Goal: Navigation & Orientation: Find specific page/section

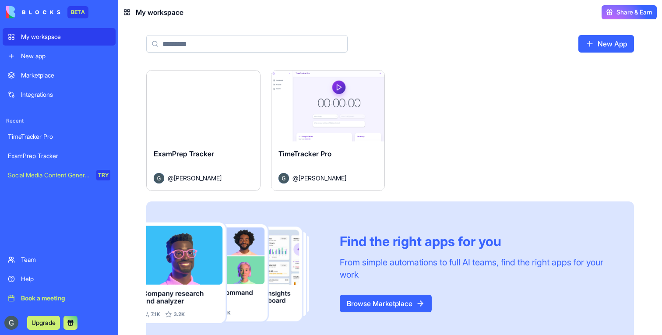
click at [204, 132] on div "Launch" at bounding box center [203, 106] width 113 height 71
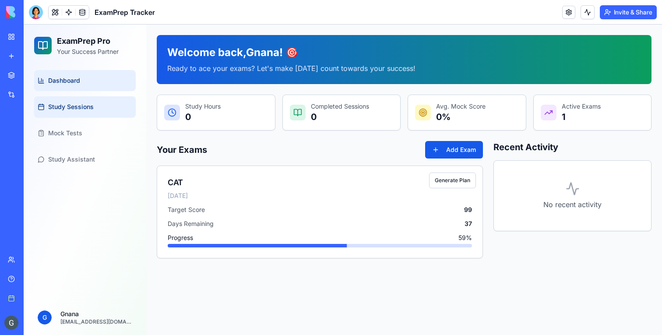
click at [74, 106] on span "Study Sessions" at bounding box center [71, 106] width 46 height 9
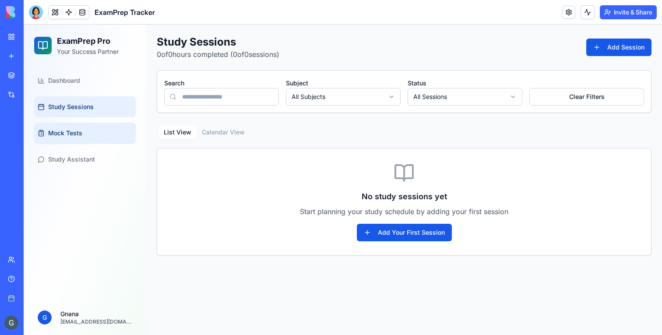
click at [82, 140] on link "Mock Tests" at bounding box center [85, 133] width 102 height 21
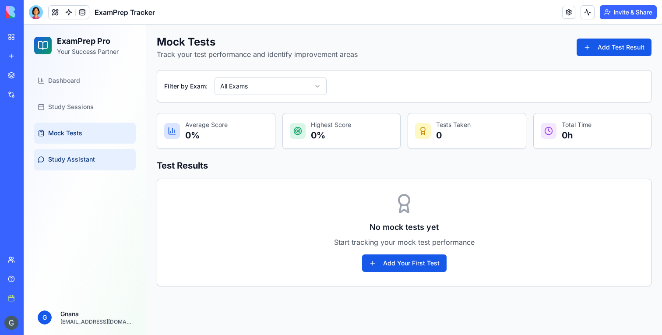
click at [82, 156] on span "Study Assistant" at bounding box center [71, 159] width 47 height 9
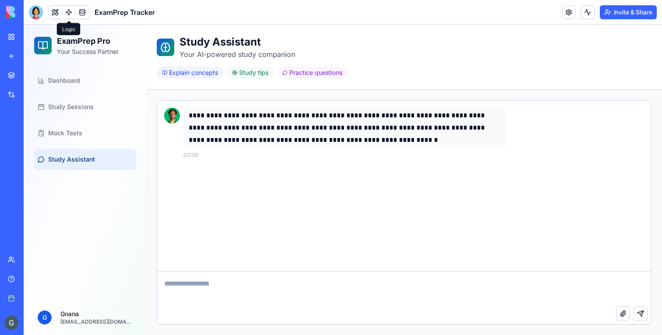
click at [70, 14] on link at bounding box center [68, 12] width 13 height 13
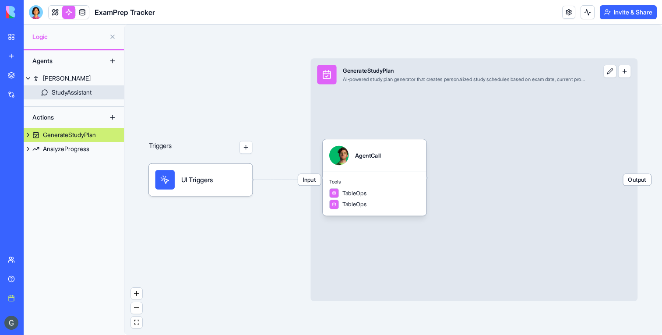
click at [61, 94] on div "StudyAssistant" at bounding box center [72, 92] width 40 height 9
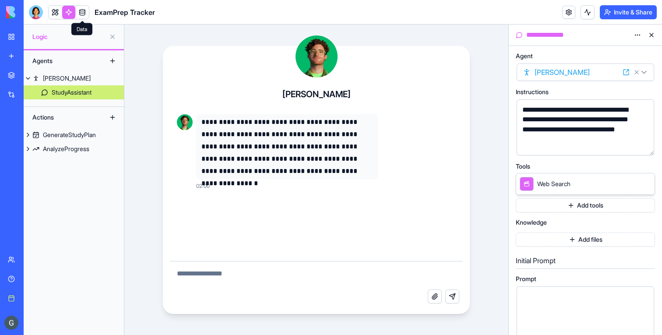
click at [83, 9] on link at bounding box center [82, 12] width 13 height 13
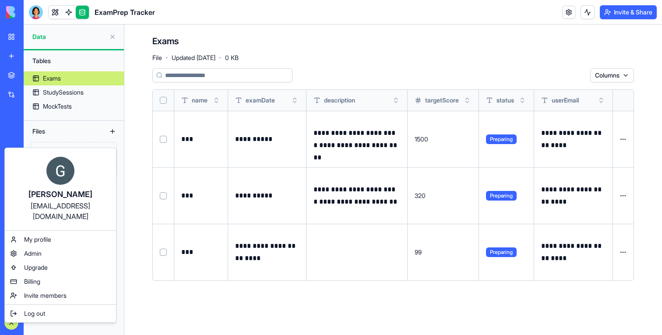
click at [36, 11] on html "**********" at bounding box center [331, 167] width 662 height 335
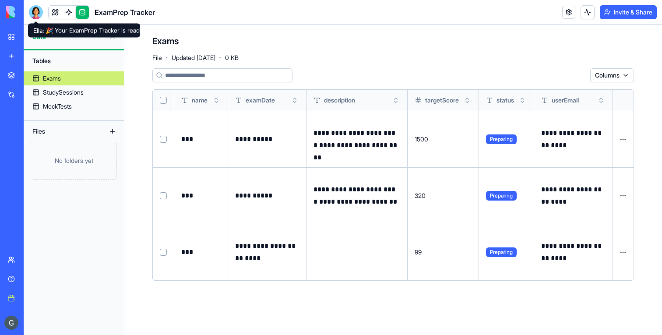
click at [36, 15] on div at bounding box center [36, 12] width 14 height 14
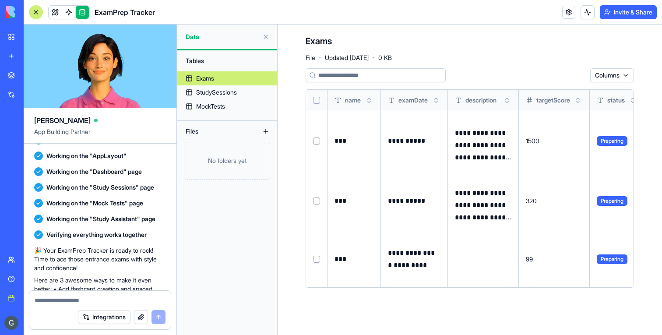
scroll to position [349, 0]
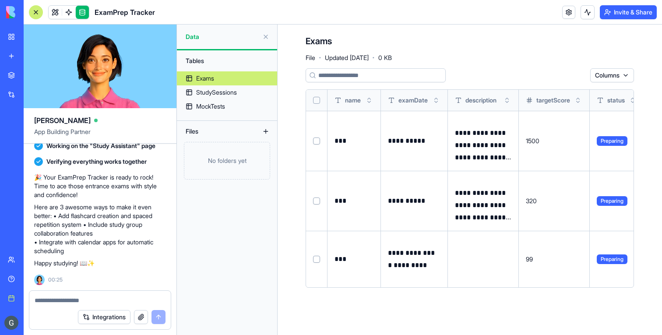
click at [11, 32] on link "My workspace" at bounding box center [20, 37] width 35 height 18
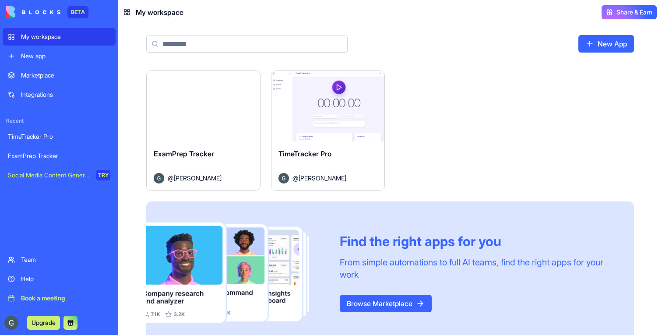
click at [356, 125] on div "Launch" at bounding box center [328, 106] width 113 height 71
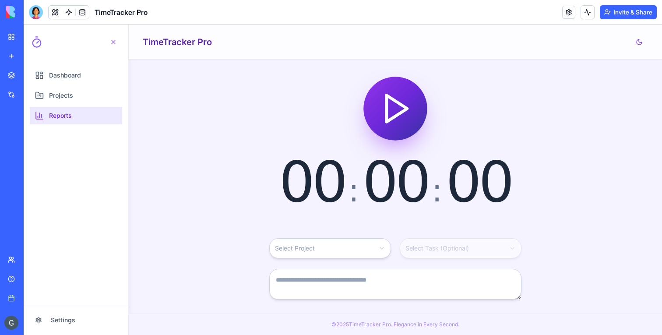
click at [72, 107] on link "Reports" at bounding box center [76, 116] width 92 height 18
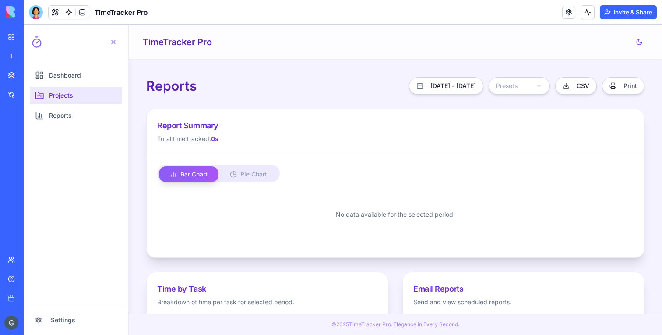
click at [72, 98] on span "Projects" at bounding box center [61, 95] width 24 height 9
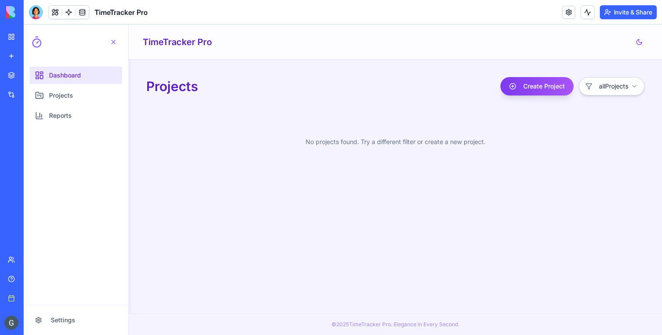
click at [73, 81] on link "Dashboard" at bounding box center [76, 76] width 92 height 18
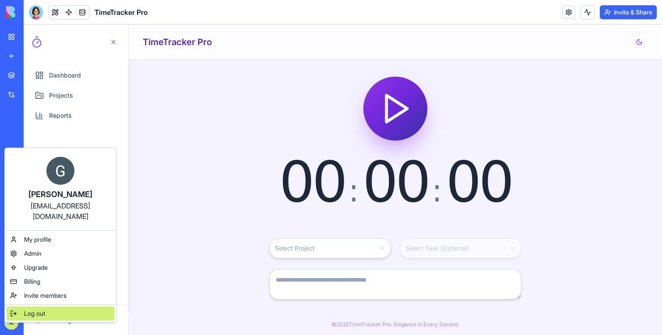
click at [46, 307] on div "Log out" at bounding box center [61, 314] width 108 height 14
